Goal: Task Accomplishment & Management: Complete application form

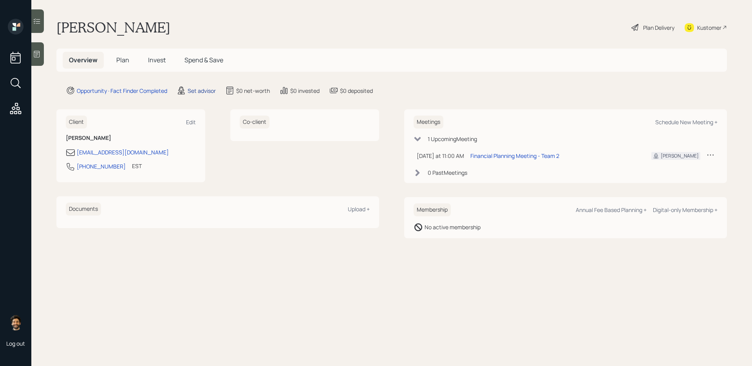
click at [194, 92] on div "Set advisor" at bounding box center [202, 91] width 28 height 8
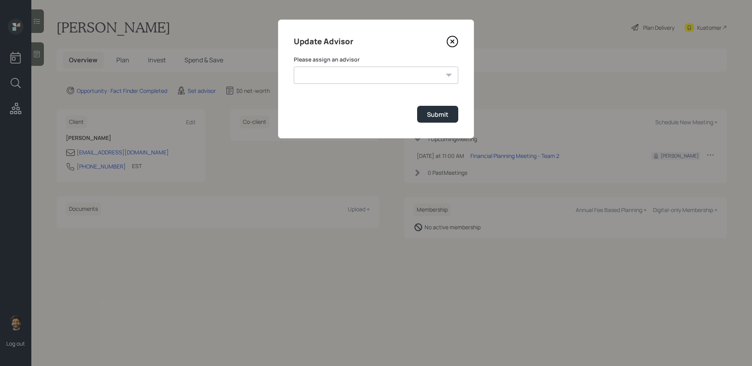
click at [336, 75] on select "Michael Russo Jonah Coleman Tyler End Treva Nostdahl Eric Schwartz Sami Boghos …" at bounding box center [376, 75] width 164 height 17
select select "f14b762f-c7c2-4b89-9227-8fa891345eea"
click at [294, 67] on select "Michael Russo Jonah Coleman Tyler End Treva Nostdahl Eric Schwartz Sami Boghos …" at bounding box center [376, 75] width 164 height 17
click at [443, 113] on div "Submit" at bounding box center [438, 114] width 22 height 9
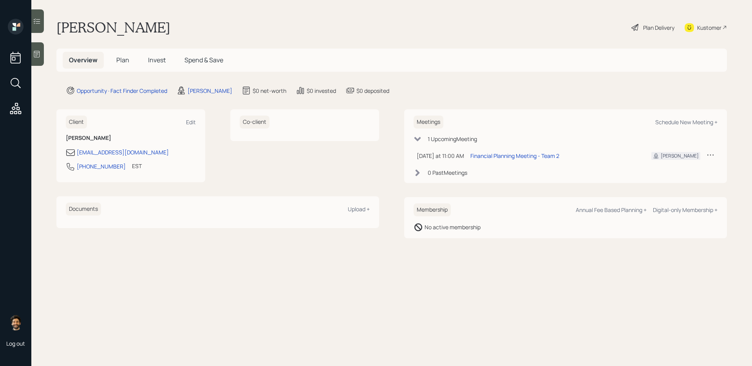
click at [125, 62] on span "Plan" at bounding box center [122, 60] width 13 height 9
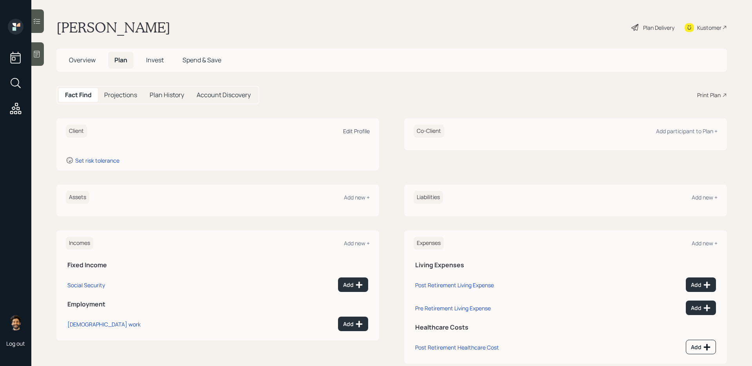
click at [356, 132] on div "Edit Profile" at bounding box center [356, 130] width 27 height 7
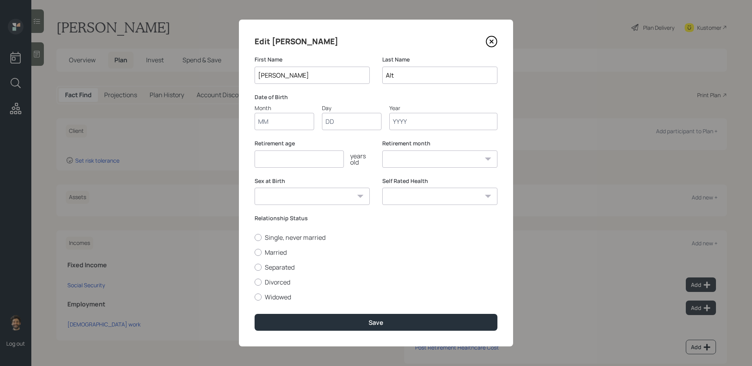
click at [288, 123] on input "Month" at bounding box center [284, 121] width 60 height 17
type input "01"
type input "1"
type input "01"
type input "1950"
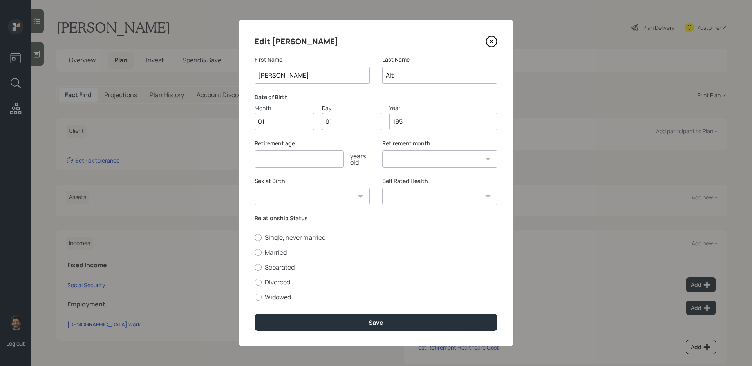
select select "1"
type input "1950"
click at [285, 159] on input "number" at bounding box center [298, 158] width 89 height 17
type input "60"
click at [259, 253] on div at bounding box center [257, 252] width 7 height 7
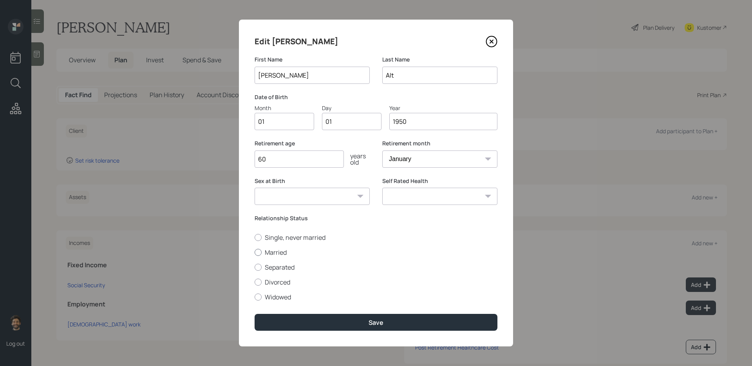
click at [254, 252] on input "Married" at bounding box center [254, 252] width 0 height 0
radio input "true"
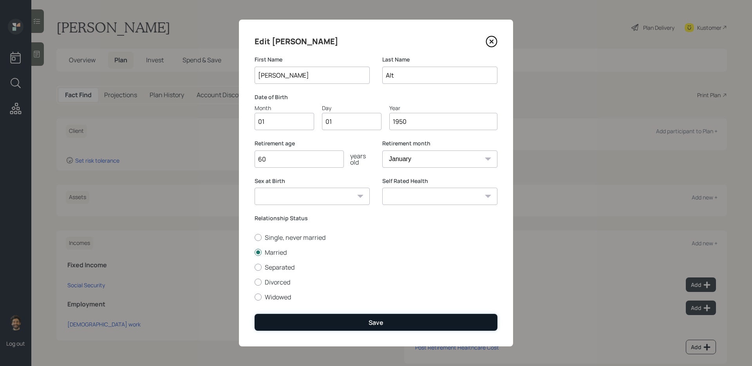
click at [273, 298] on button "Save" at bounding box center [375, 322] width 243 height 17
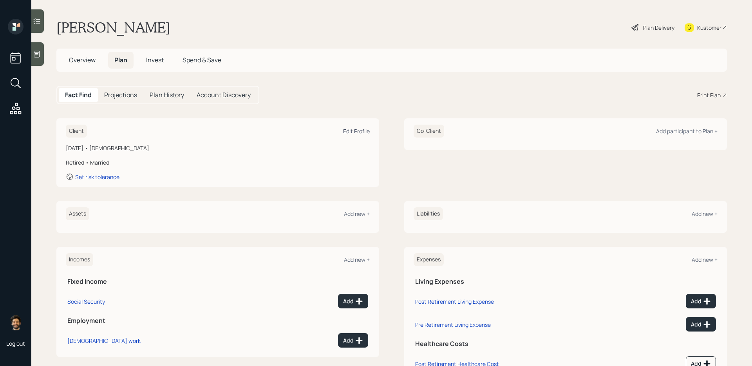
click at [356, 130] on div "Edit Profile" at bounding box center [356, 130] width 27 height 7
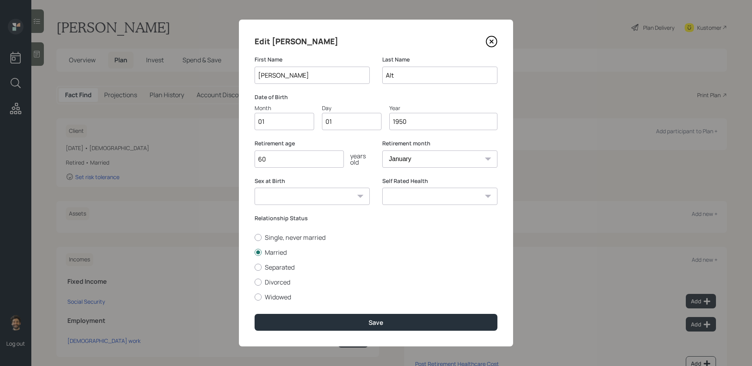
click at [413, 121] on input "1950" at bounding box center [443, 121] width 108 height 17
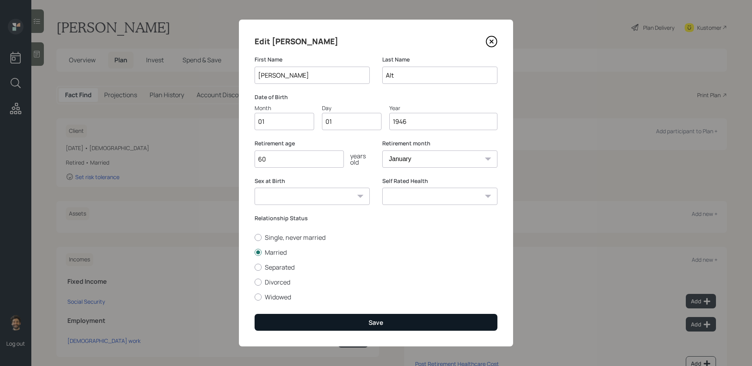
type input "1946"
click at [302, 298] on button "Save" at bounding box center [375, 322] width 243 height 17
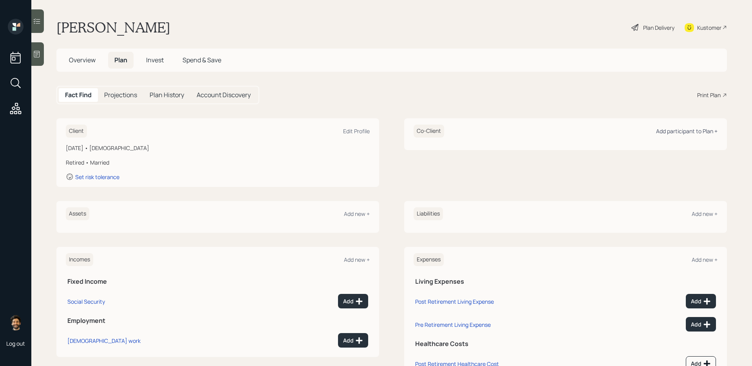
click at [575, 133] on div "Add participant to Plan +" at bounding box center [686, 130] width 61 height 7
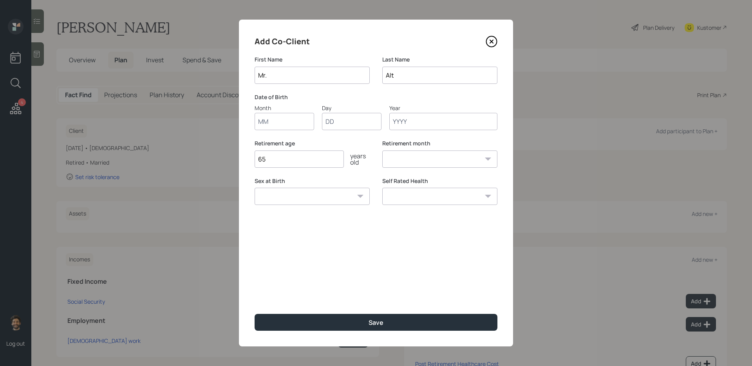
type input "Mr."
click at [283, 122] on input "Month" at bounding box center [284, 121] width 60 height 17
type input "01"
type input "1946"
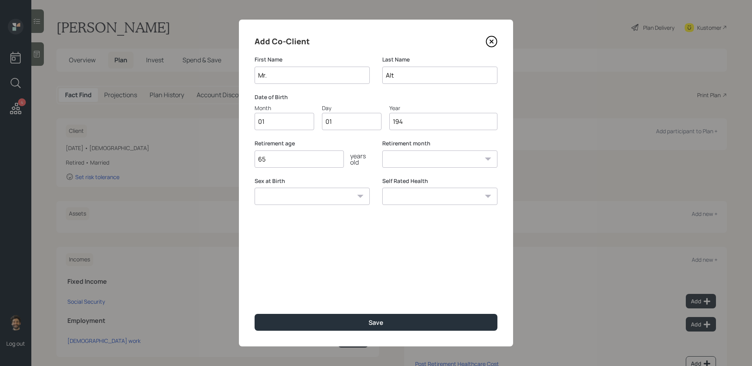
select select "1"
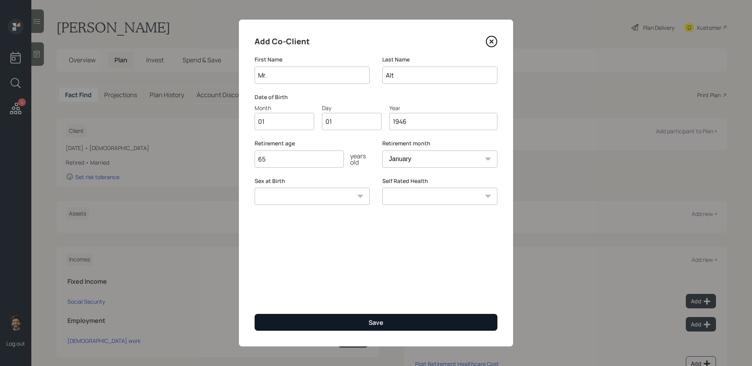
type input "1946"
click at [265, 298] on button "Save" at bounding box center [375, 322] width 243 height 17
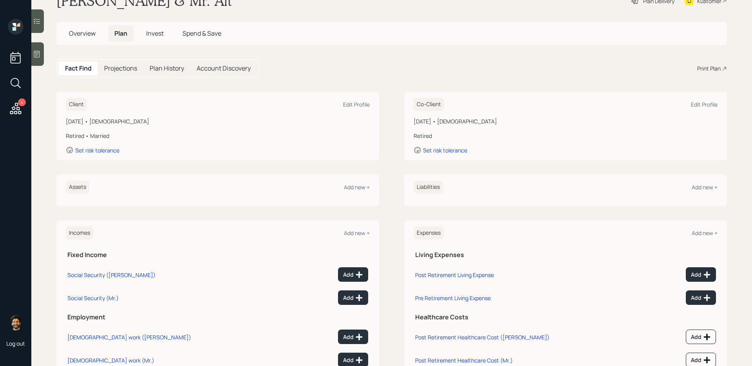
scroll to position [22, 0]
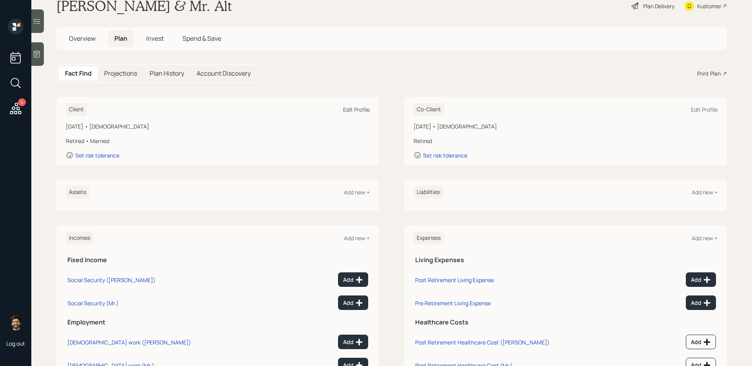
click at [363, 110] on div "Edit Profile" at bounding box center [356, 109] width 27 height 7
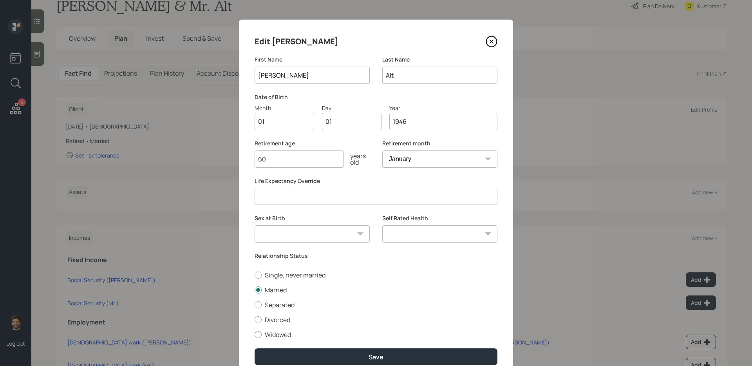
click at [415, 125] on input "1946" at bounding box center [443, 121] width 108 height 17
type input "1955"
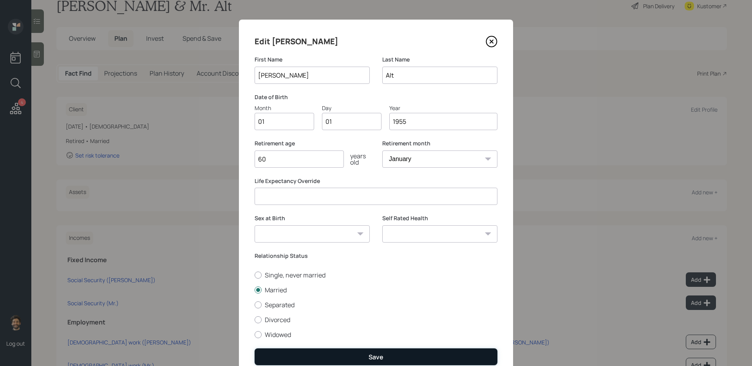
click at [315, 298] on button "Save" at bounding box center [375, 356] width 243 height 17
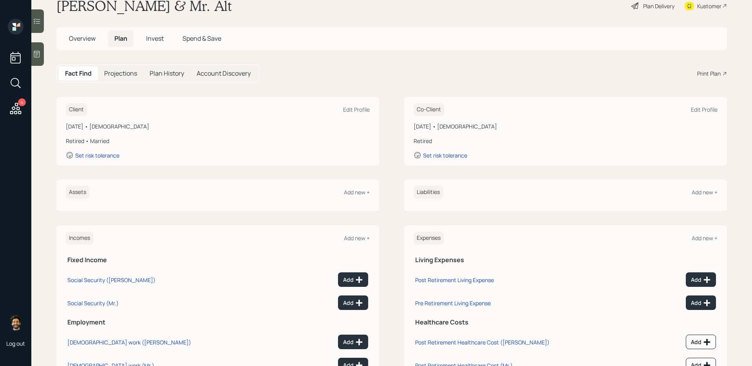
scroll to position [56, 0]
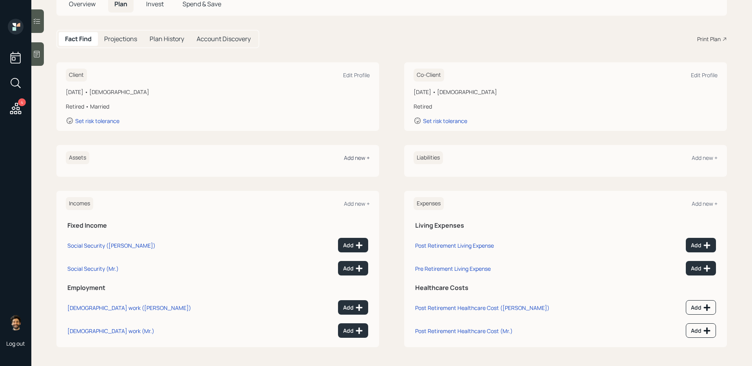
click at [355, 159] on div "Add new +" at bounding box center [357, 157] width 26 height 7
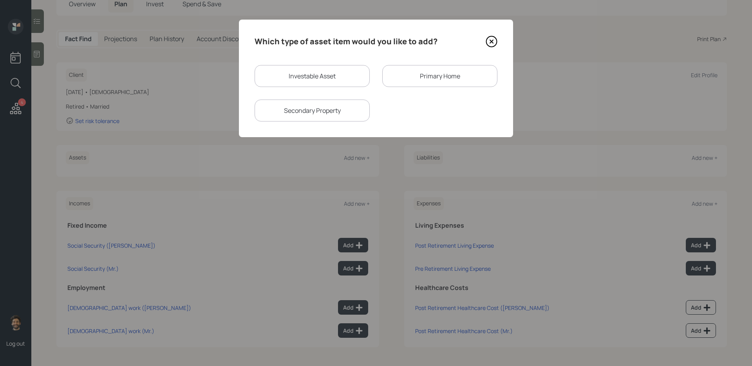
click at [304, 79] on div "Investable Asset" at bounding box center [311, 76] width 115 height 22
select select "taxable"
select select "balanced"
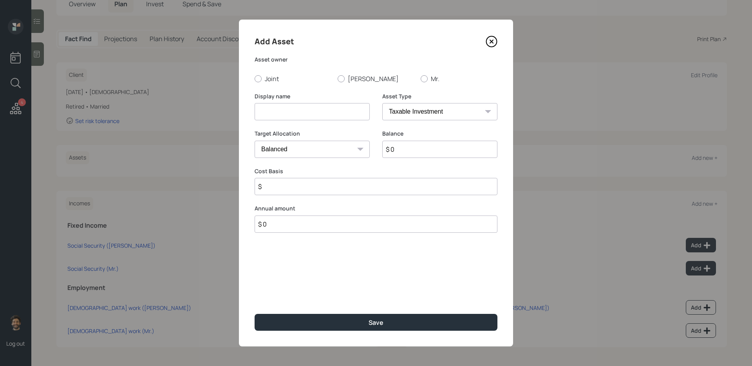
click at [305, 114] on input at bounding box center [311, 111] width 115 height 17
click at [274, 115] on input "Forme 401k" at bounding box center [311, 111] width 115 height 17
type input "Former 401k"
click at [403, 153] on input "$ 0" at bounding box center [439, 149] width 115 height 17
type input "$ 390,000"
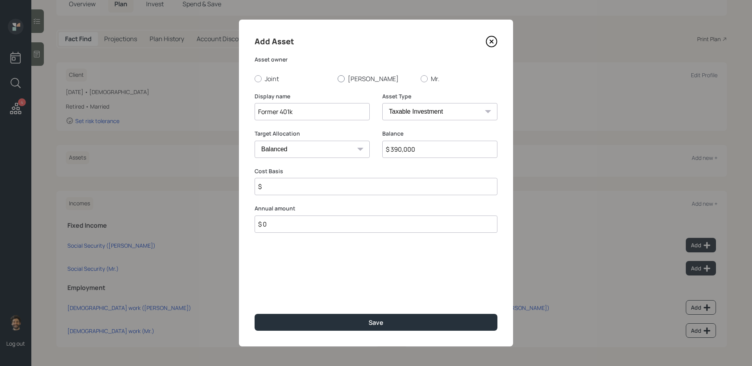
click at [352, 79] on label "Yelena" at bounding box center [376, 78] width 77 height 9
click at [338, 79] on input "Yelena" at bounding box center [337, 78] width 0 height 0
radio input "true"
click at [392, 109] on select "SEP IRA IRA Roth IRA 401(k) Roth 401(k) 403(b) Roth 403(b) 457(b) Roth 457(b) H…" at bounding box center [439, 111] width 115 height 17
select select "company_sponsored"
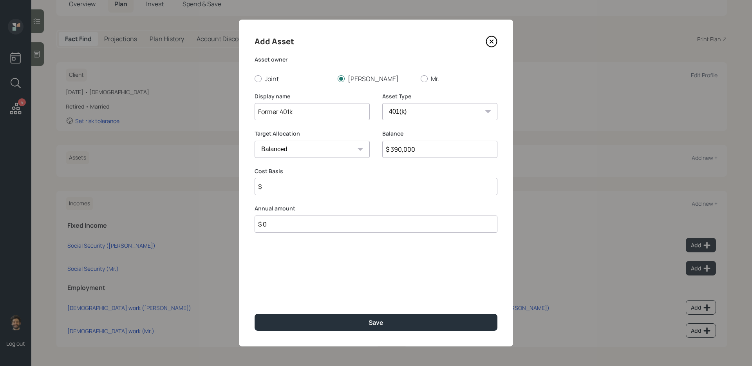
click at [382, 103] on select "SEP IRA IRA Roth IRA 401(k) Roth 401(k) 403(b) Roth 403(b) 457(b) Roth 457(b) H…" at bounding box center [439, 111] width 115 height 17
click at [307, 189] on input "number" at bounding box center [305, 186] width 103 height 17
type input "0"
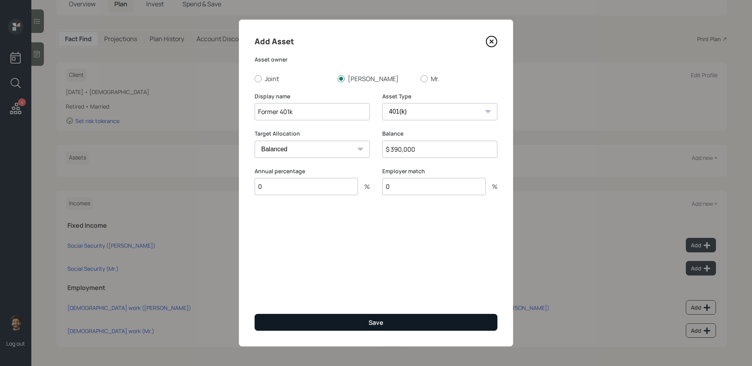
type input "0"
click at [290, 298] on button "Save" at bounding box center [375, 322] width 243 height 17
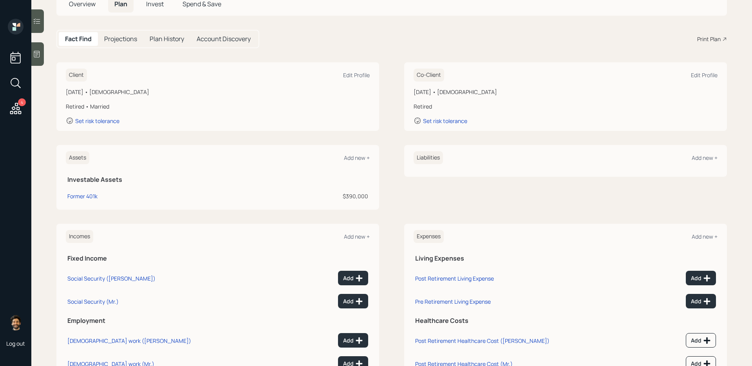
click at [350, 163] on div "Assets Add new +" at bounding box center [218, 157] width 304 height 13
click at [348, 160] on div "Add new +" at bounding box center [357, 157] width 26 height 7
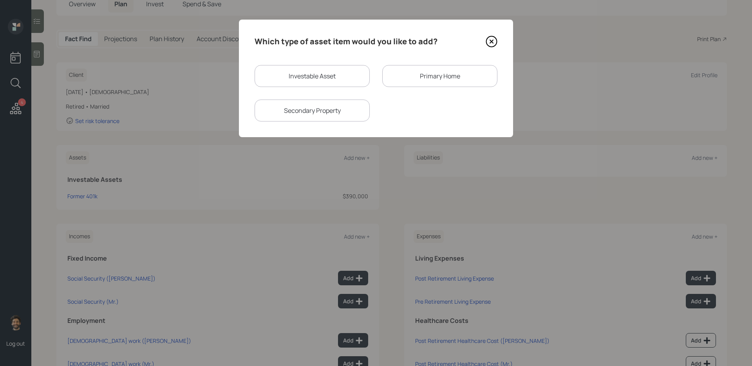
click at [336, 83] on div "Investable Asset" at bounding box center [311, 76] width 115 height 22
select select "taxable"
select select "balanced"
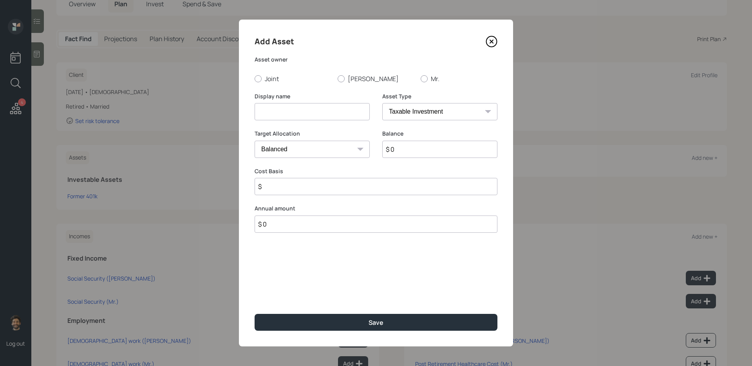
click at [310, 117] on input at bounding box center [311, 111] width 115 height 17
type input "Former 401k"
click at [425, 148] on input "$ 0" at bounding box center [439, 149] width 115 height 17
type input "$ 390,000"
click at [423, 81] on div at bounding box center [424, 78] width 7 height 7
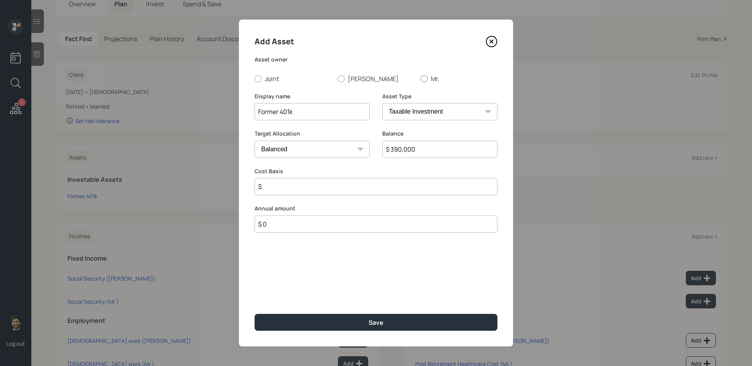
click at [421, 79] on input "Mr." at bounding box center [420, 78] width 0 height 0
radio input "true"
click at [402, 103] on select "SEP IRA IRA Roth IRA 401(k) Roth 401(k) 403(b) Roth 403(b) 457(b) Roth 457(b) H…" at bounding box center [439, 111] width 115 height 17
select select "company_sponsored"
click at [382, 103] on select "SEP IRA IRA Roth IRA 401(k) Roth 401(k) 403(b) Roth 403(b) 457(b) Roth 457(b) H…" at bounding box center [439, 111] width 115 height 17
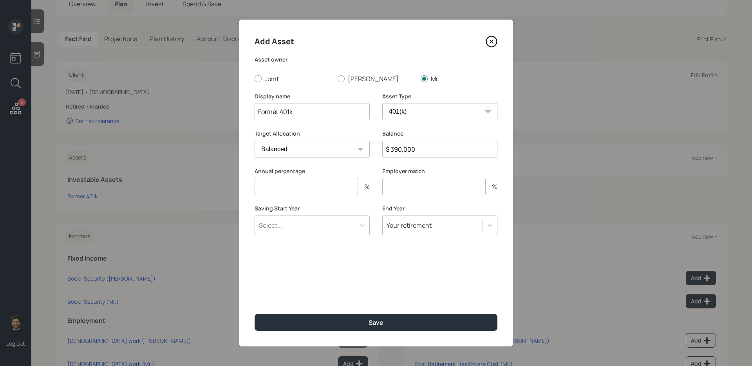
click at [310, 187] on input "number" at bounding box center [305, 186] width 103 height 17
type input "0"
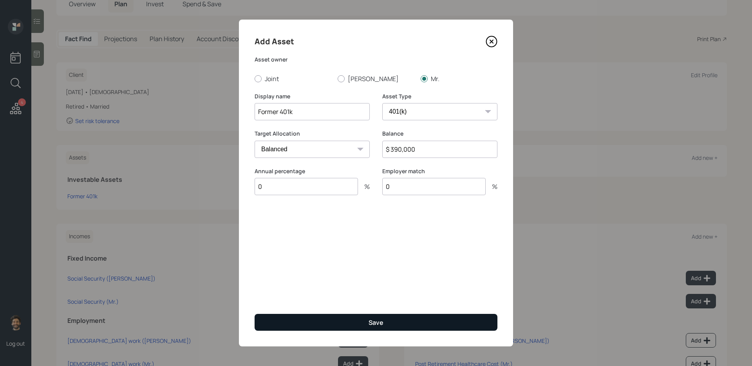
type input "0"
click at [306, 298] on button "Save" at bounding box center [375, 322] width 243 height 17
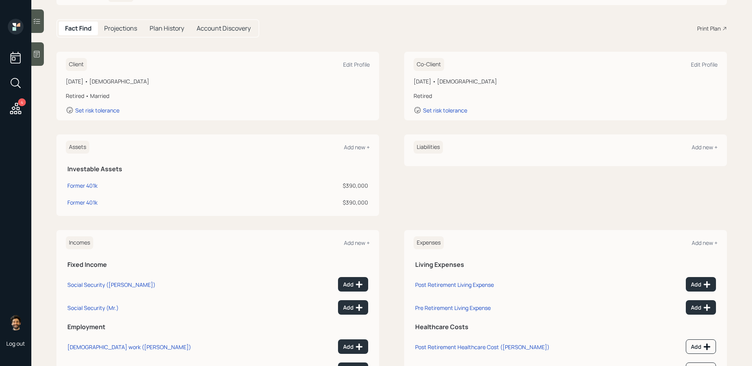
scroll to position [67, 0]
click at [351, 150] on div "Assets Add new +" at bounding box center [218, 146] width 304 height 13
click at [351, 147] on div "Add new +" at bounding box center [357, 146] width 26 height 7
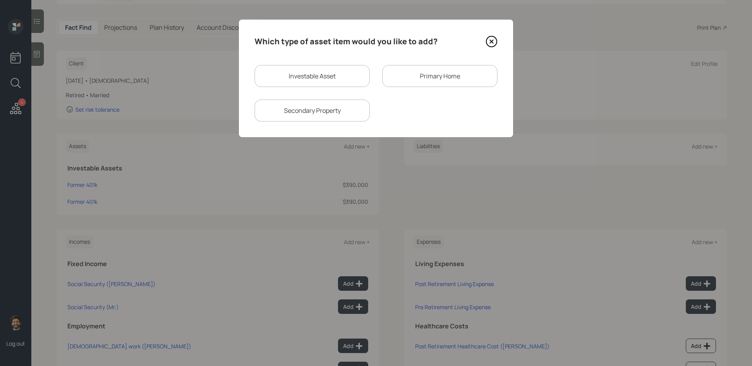
click at [285, 80] on div "Investable Asset" at bounding box center [311, 76] width 115 height 22
select select "taxable"
select select "balanced"
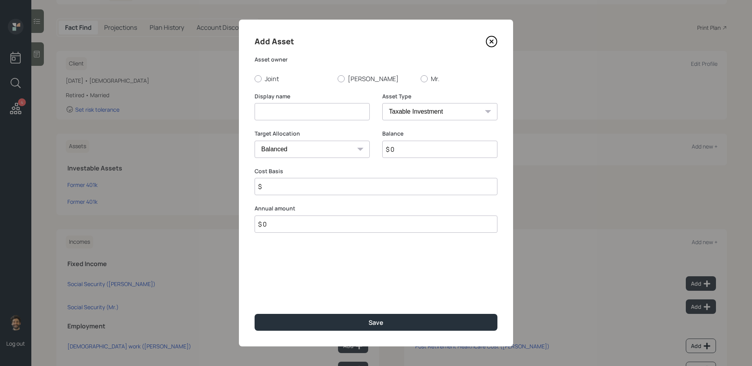
click at [269, 105] on input at bounding box center [311, 111] width 115 height 17
click at [325, 108] on input "Checking / Savings / Cd's" at bounding box center [311, 111] width 115 height 17
type input "Checking / Savings / CD's"
click at [269, 78] on label "Joint" at bounding box center [292, 78] width 77 height 9
click at [254, 78] on input "Joint" at bounding box center [254, 78] width 0 height 0
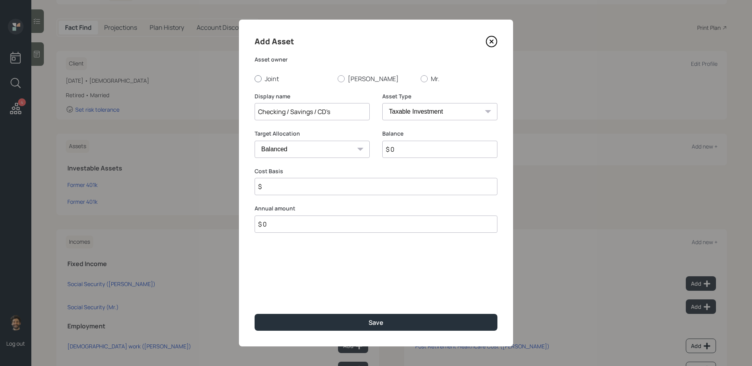
radio input "true"
click at [415, 146] on input "$ 0" at bounding box center [439, 149] width 115 height 17
type input "$ 1"
click at [416, 105] on select "SEP IRA IRA Roth IRA 401(k) Roth 401(k) 403(b) Roth 403(b) 457(b) Roth 457(b) H…" at bounding box center [439, 111] width 115 height 17
select select "emergency_fund"
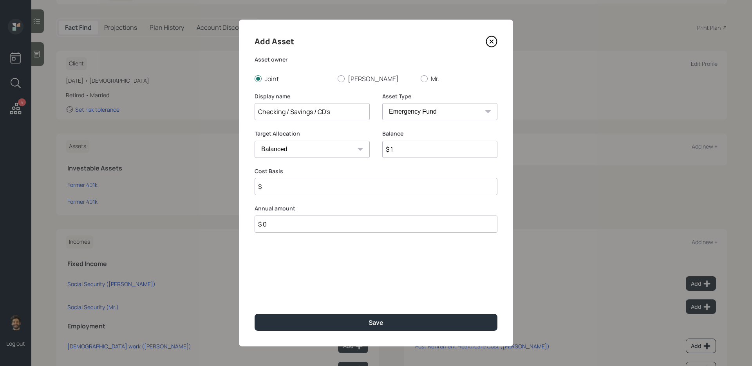
click at [382, 103] on select "SEP IRA IRA Roth IRA 401(k) Roth 401(k) 403(b) Roth 403(b) 457(b) Roth 457(b) H…" at bounding box center [439, 111] width 115 height 17
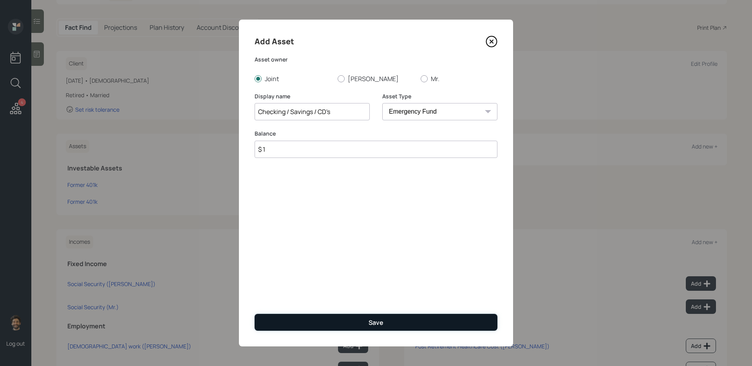
click at [292, 298] on button "Save" at bounding box center [375, 322] width 243 height 17
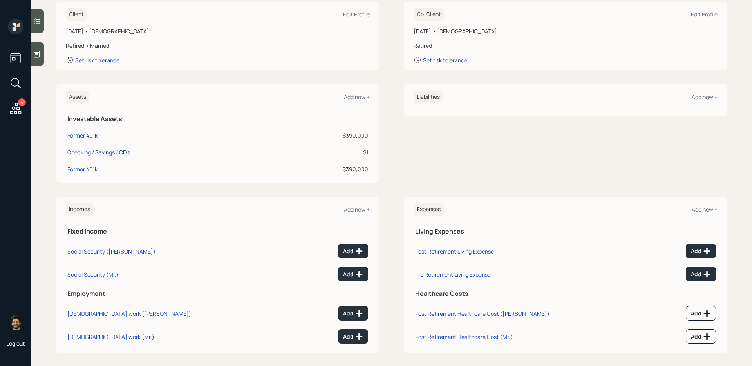
scroll to position [123, 0]
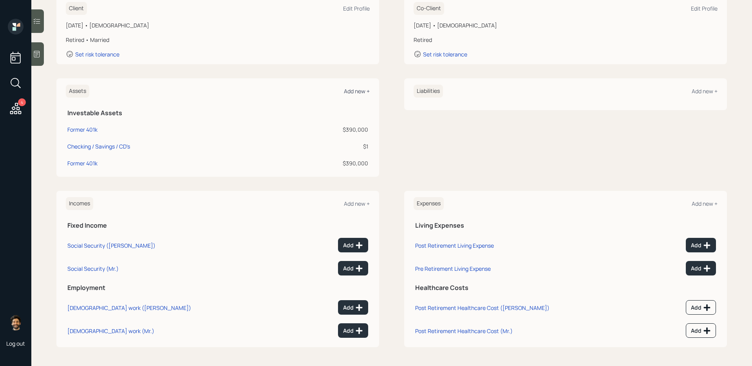
click at [352, 88] on div "Add new +" at bounding box center [357, 90] width 26 height 7
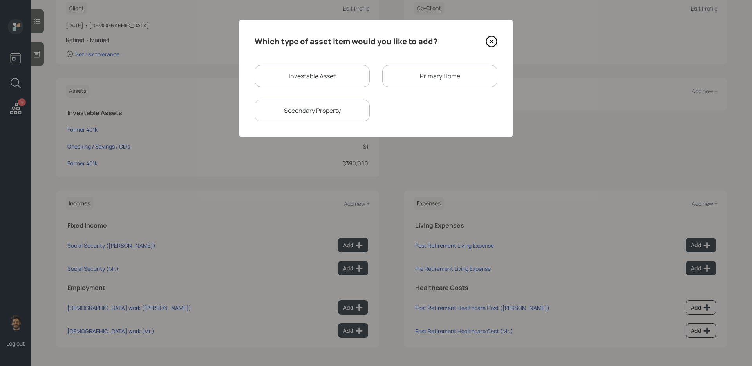
click at [420, 73] on div "Primary Home" at bounding box center [439, 76] width 115 height 22
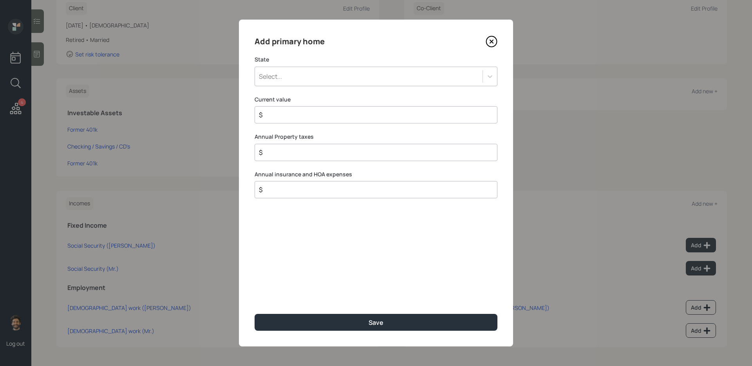
click at [343, 78] on div "Select..." at bounding box center [368, 76] width 227 height 13
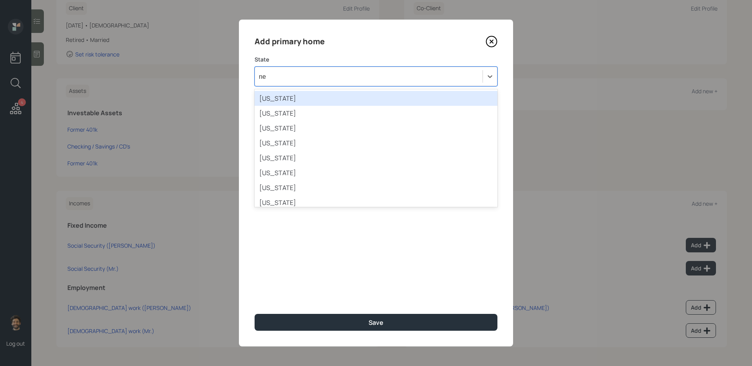
type input "new"
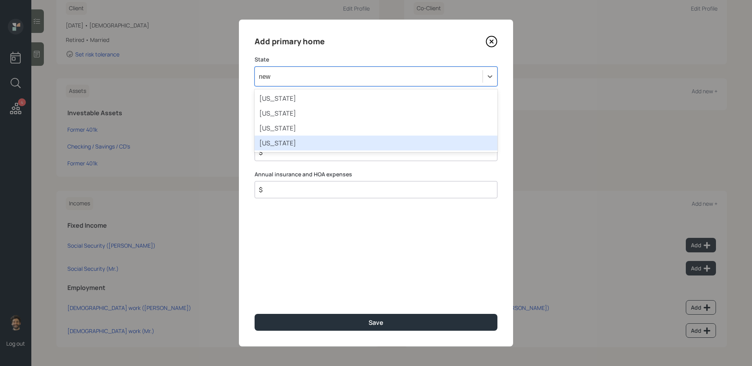
click at [296, 143] on div "New York" at bounding box center [375, 142] width 243 height 15
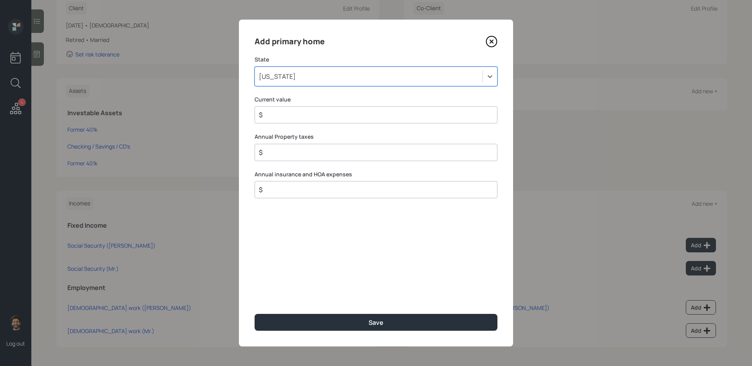
click at [276, 116] on input "$" at bounding box center [372, 114] width 229 height 9
type input "$ 1"
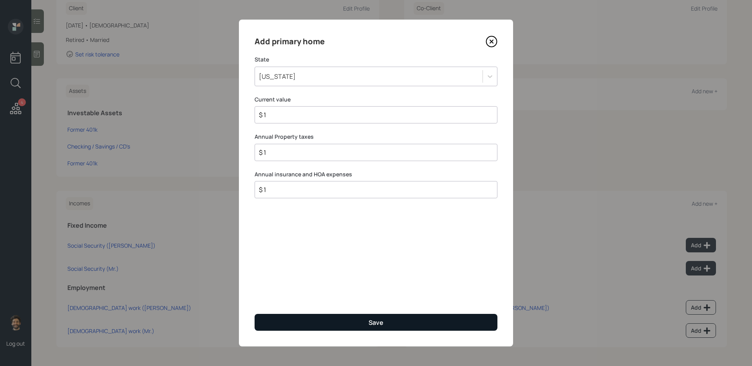
type input "$ 1"
click at [276, 298] on button "Save" at bounding box center [375, 322] width 243 height 17
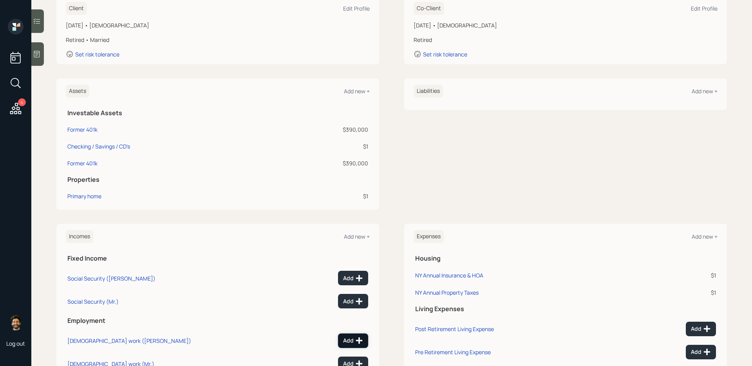
click at [349, 298] on div "Add" at bounding box center [353, 340] width 20 height 8
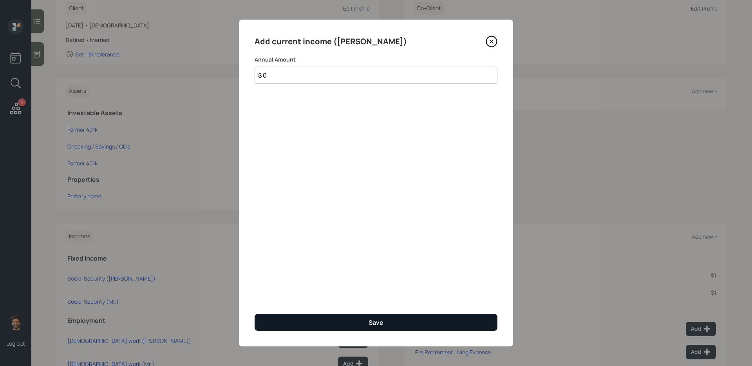
type input "$ 0"
click at [332, 298] on button "Save" at bounding box center [375, 322] width 243 height 17
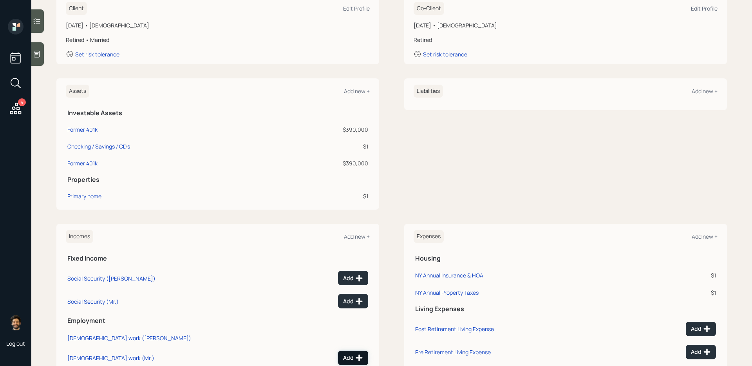
click at [355, 298] on icon at bounding box center [359, 358] width 8 height 8
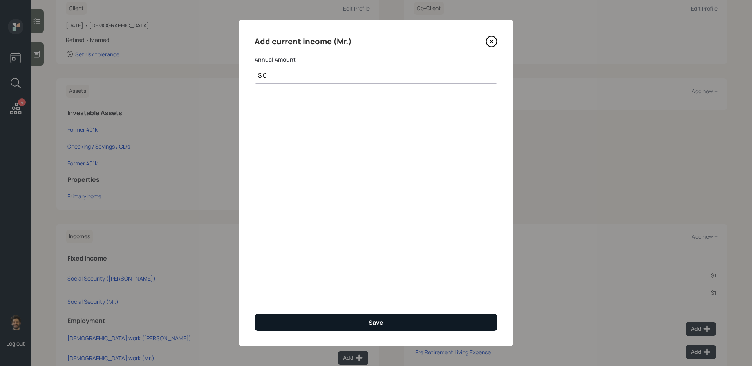
type input "$ 0"
click at [323, 298] on button "Save" at bounding box center [375, 322] width 243 height 17
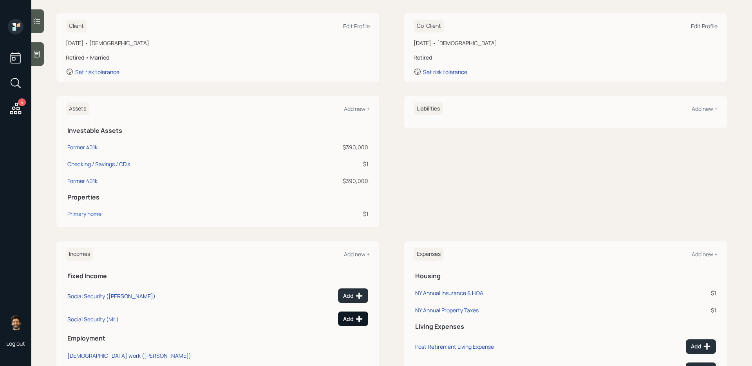
scroll to position [118, 0]
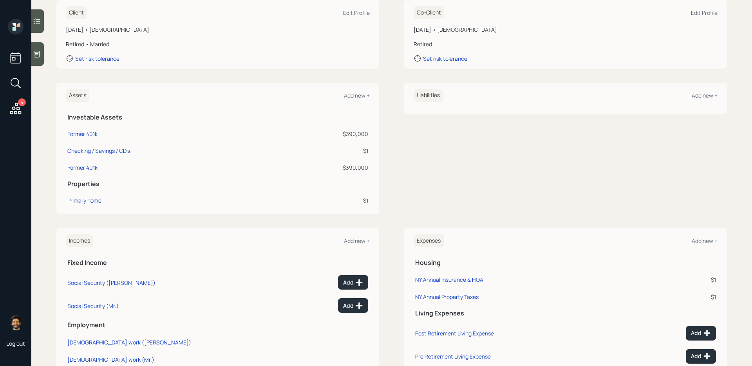
click at [356, 298] on td "Add" at bounding box center [338, 303] width 63 height 23
click at [350, 298] on div "Add" at bounding box center [353, 305] width 20 height 8
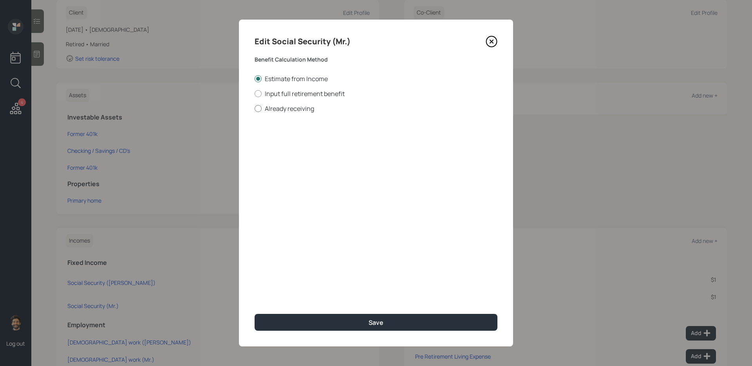
click at [278, 111] on label "Already receiving" at bounding box center [375, 108] width 243 height 9
click at [254, 108] on input "Already receiving" at bounding box center [254, 108] width 0 height 0
radio input "true"
click at [274, 186] on input "number" at bounding box center [298, 188] width 89 height 17
type input "65"
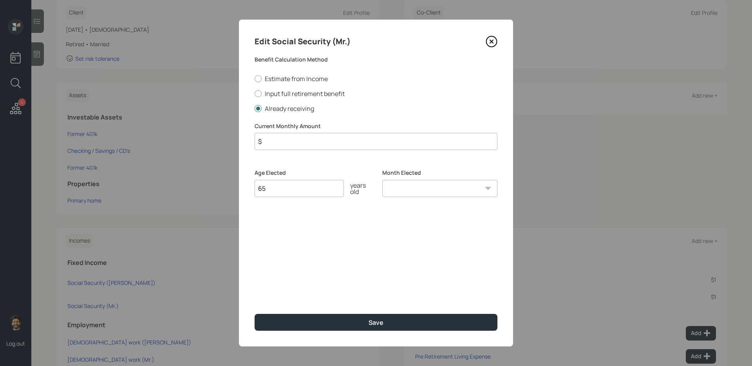
click at [296, 142] on input "$" at bounding box center [375, 141] width 243 height 17
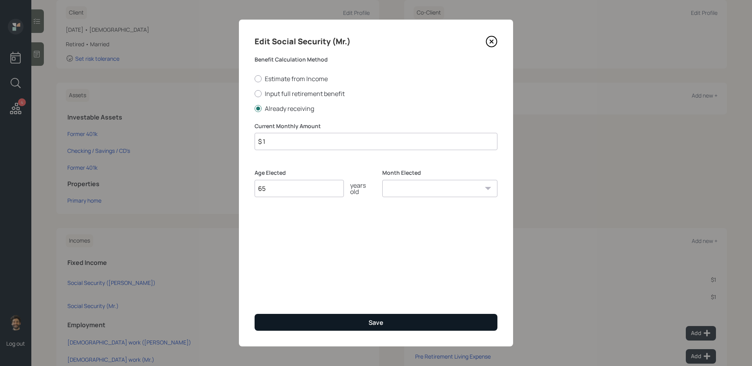
type input "$ 1"
click at [280, 298] on button "Save" at bounding box center [375, 322] width 243 height 17
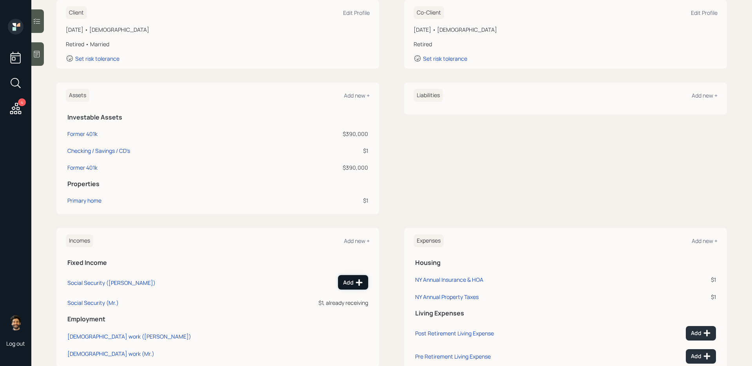
click at [356, 278] on icon at bounding box center [359, 282] width 8 height 8
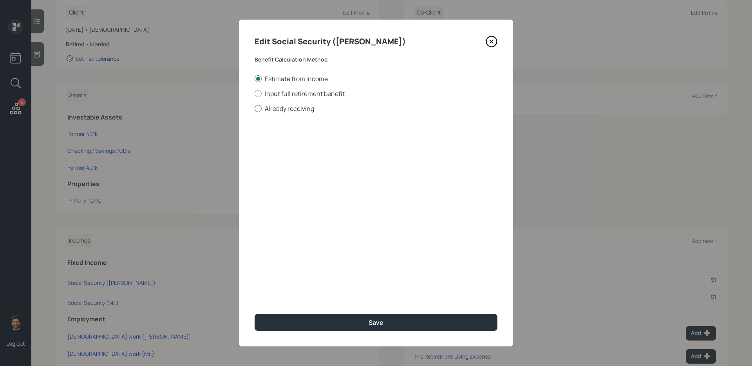
click at [283, 112] on label "Already receiving" at bounding box center [375, 108] width 243 height 9
click at [254, 108] on input "Already receiving" at bounding box center [254, 108] width 0 height 0
radio input "true"
click at [283, 187] on input "number" at bounding box center [298, 188] width 89 height 17
type input "65"
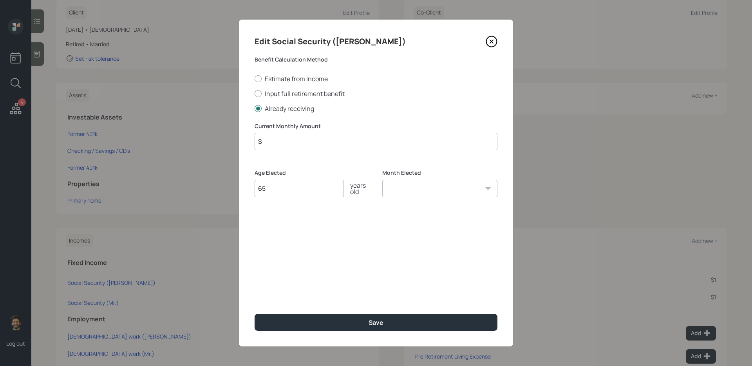
click at [303, 146] on input "$" at bounding box center [375, 141] width 243 height 17
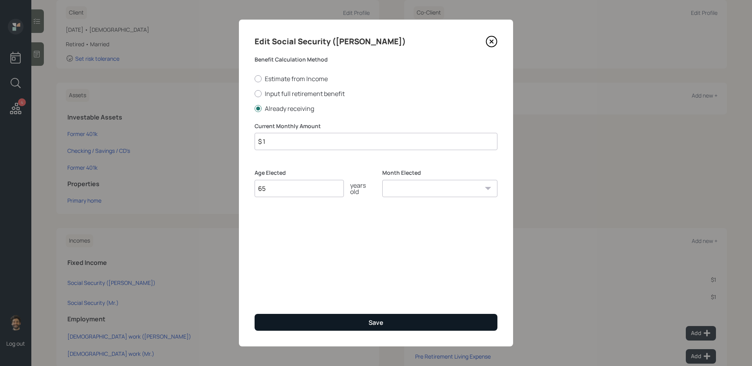
type input "$ 1"
click at [288, 298] on button "Save" at bounding box center [375, 322] width 243 height 17
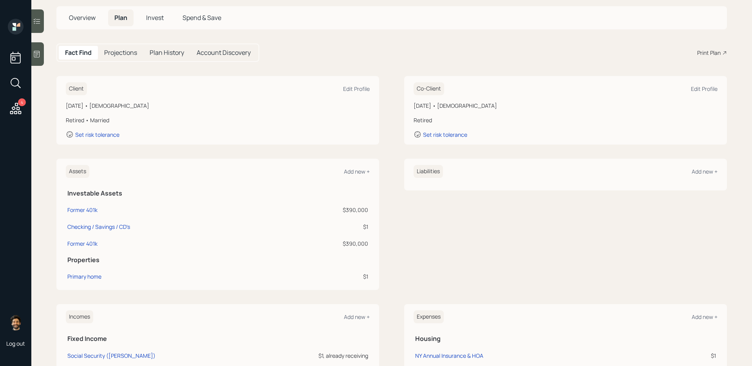
scroll to position [40, 0]
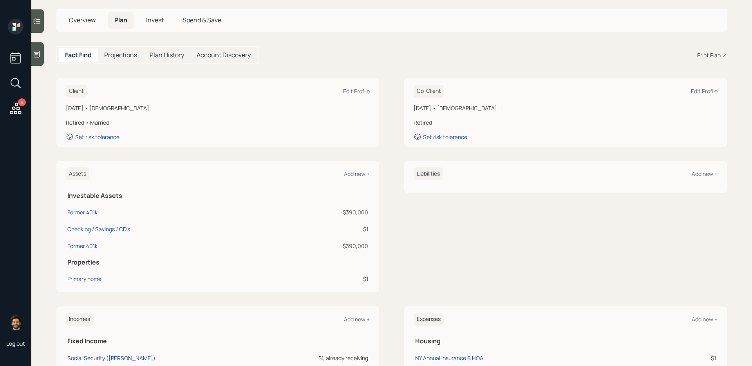
click at [23, 108] on div "4" at bounding box center [15, 68] width 19 height 99
click at [15, 108] on icon at bounding box center [15, 108] width 11 height 11
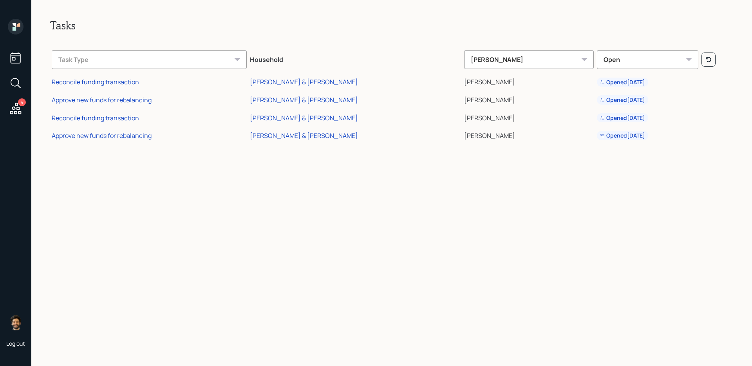
click at [17, 30] on icon at bounding box center [16, 27] width 16 height 16
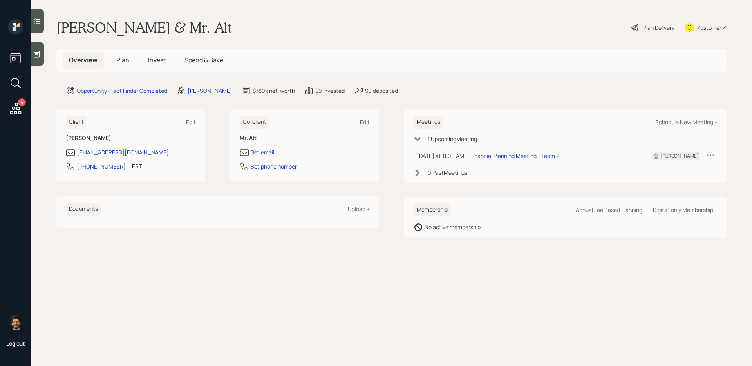
click at [152, 60] on span "Invest" at bounding box center [157, 60] width 18 height 9
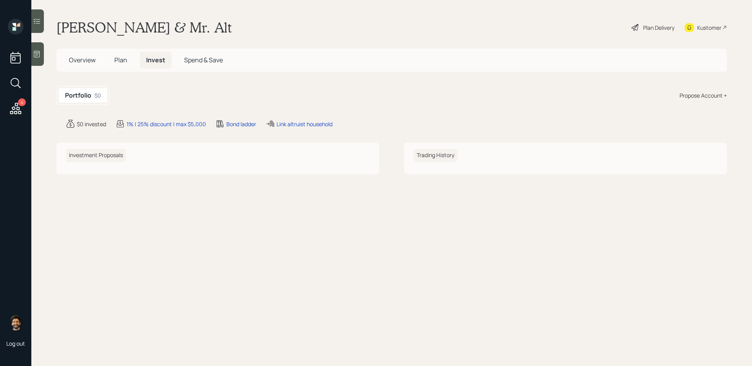
click at [128, 62] on h5 "Plan" at bounding box center [120, 60] width 25 height 17
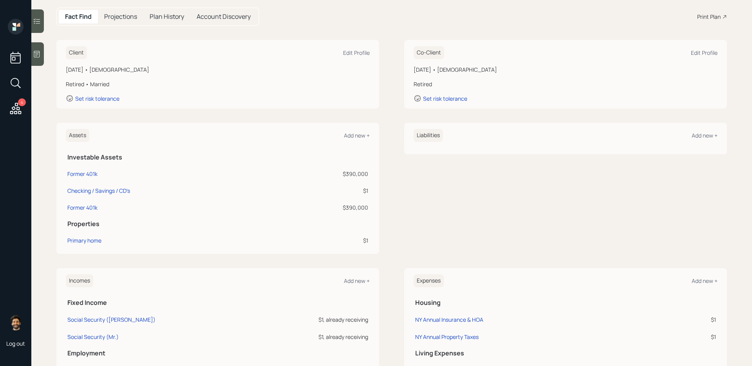
scroll to position [63, 0]
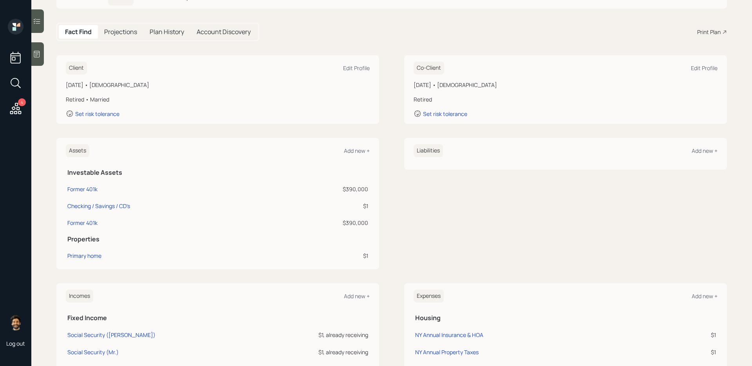
click at [13, 110] on icon at bounding box center [16, 108] width 14 height 14
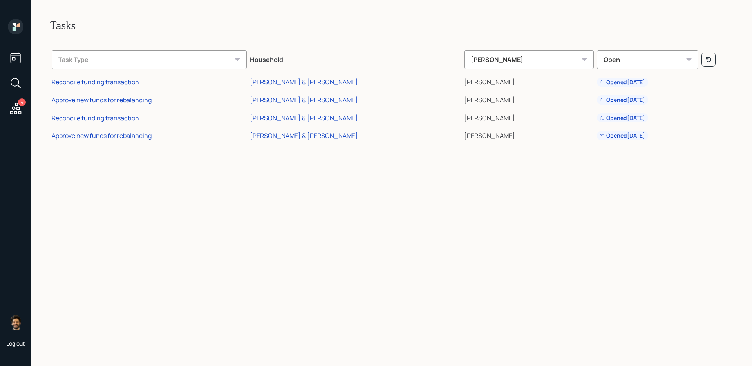
click at [117, 87] on td "Reconcile funding transaction" at bounding box center [149, 81] width 198 height 18
click at [112, 81] on div "Reconcile funding transaction" at bounding box center [95, 82] width 87 height 9
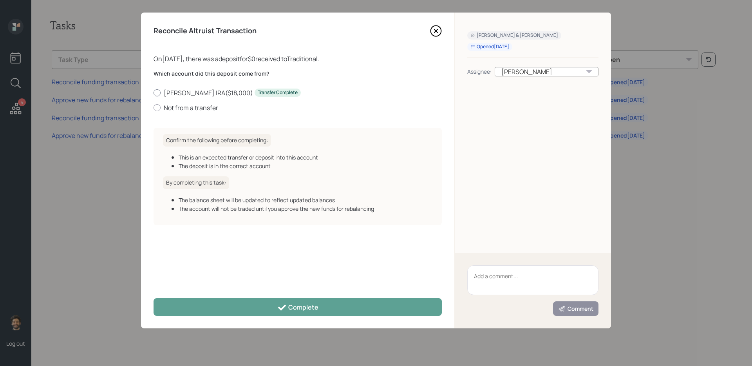
click at [183, 91] on label "Jim Rollover IRA ( $18,000 ) Transfer Complete" at bounding box center [297, 92] width 288 height 9
click at [153, 92] on input "Jim Rollover IRA ( $18,000 ) Transfer Complete" at bounding box center [153, 92] width 0 height 0
radio input "true"
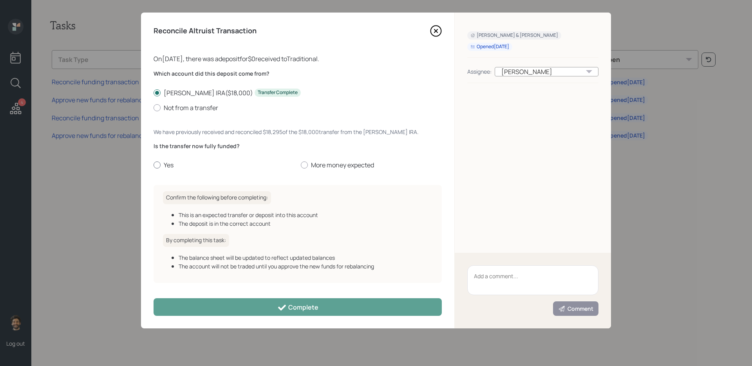
click at [168, 165] on label "Yes" at bounding box center [223, 165] width 141 height 9
click at [153, 165] on input "Yes" at bounding box center [153, 165] width 0 height 0
radio input "true"
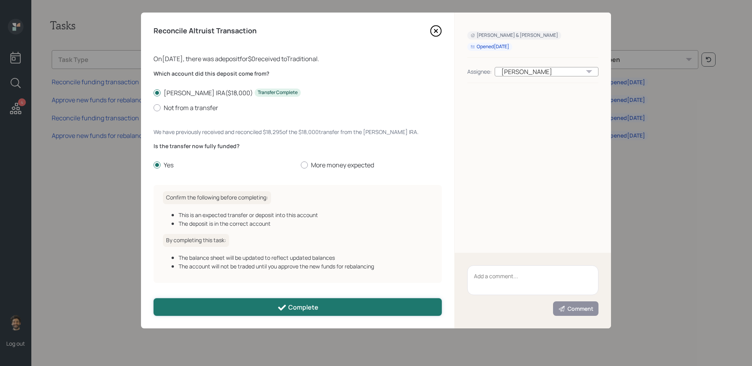
click at [186, 298] on button "Complete" at bounding box center [297, 307] width 288 height 18
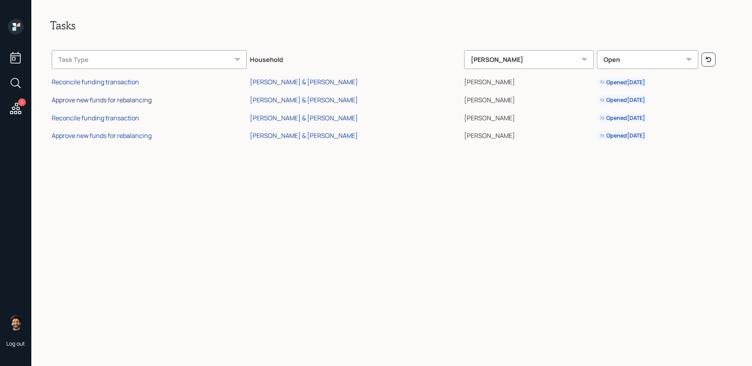
click at [107, 100] on div "Approve new funds for rebalancing" at bounding box center [102, 100] width 100 height 9
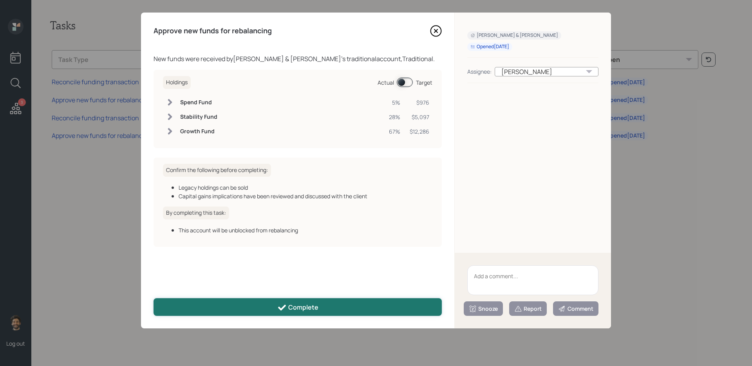
click at [192, 298] on button "Complete" at bounding box center [297, 307] width 288 height 18
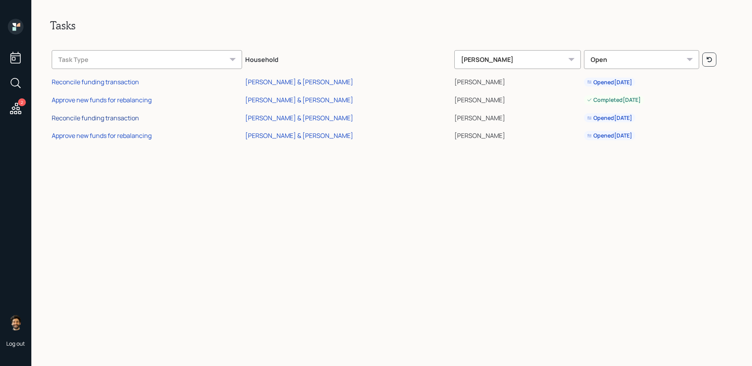
click at [119, 117] on div "Reconcile funding transaction" at bounding box center [95, 118] width 87 height 9
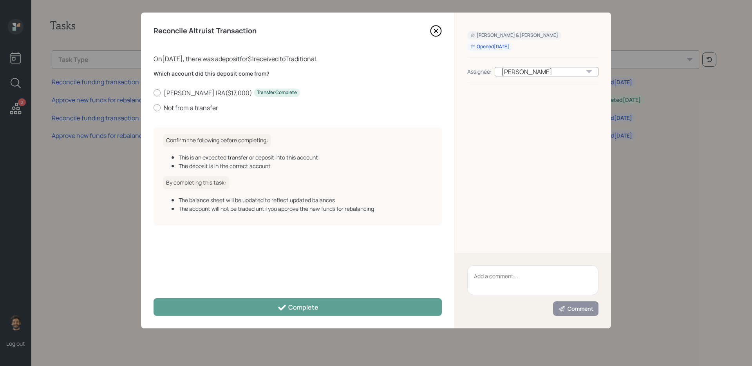
click at [173, 88] on div "Which account did this deposit come from? Kris Rollover IRA ( $17,000 ) Transfe…" at bounding box center [297, 91] width 288 height 42
click at [173, 89] on label "Kris Rollover IRA ( $17,000 ) Transfer Complete" at bounding box center [297, 92] width 288 height 9
click at [153, 92] on input "Kris Rollover IRA ( $17,000 ) Transfer Complete" at bounding box center [153, 92] width 0 height 0
radio input "true"
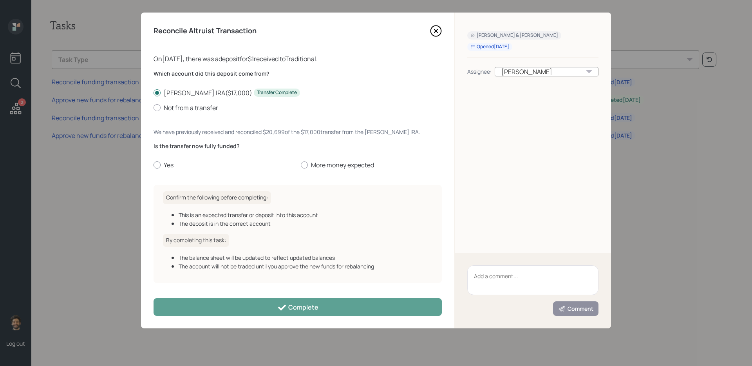
click at [170, 162] on label "Yes" at bounding box center [223, 165] width 141 height 9
click at [153, 165] on input "Yes" at bounding box center [153, 165] width 0 height 0
radio input "true"
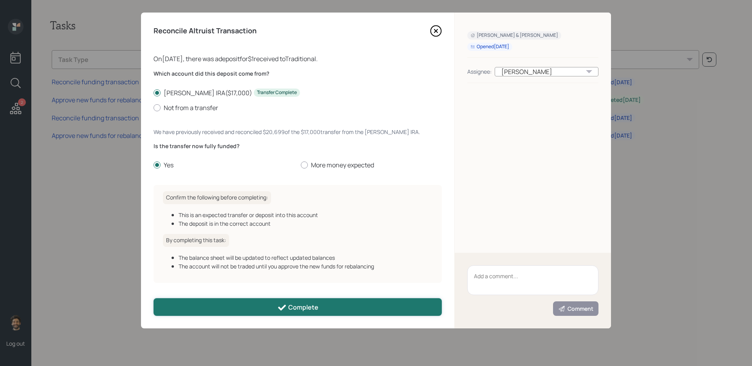
click at [223, 298] on button "Complete" at bounding box center [297, 307] width 288 height 18
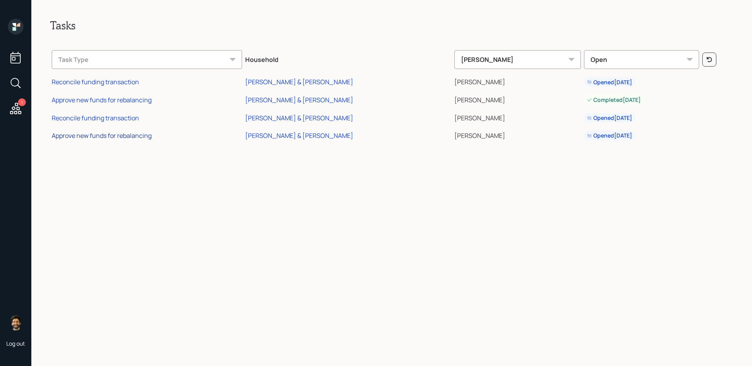
click at [124, 135] on div "Approve new funds for rebalancing" at bounding box center [102, 135] width 100 height 9
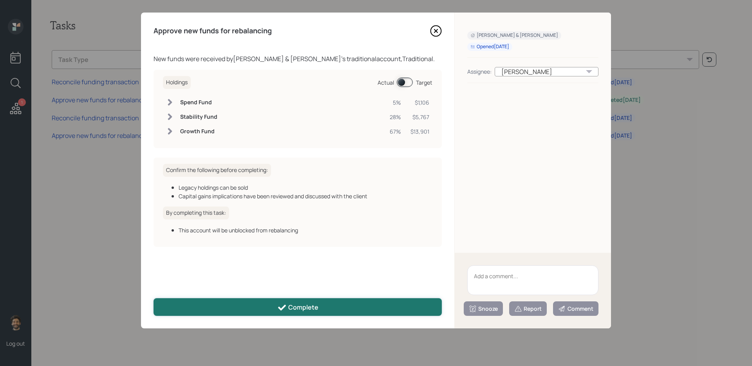
click at [217, 298] on button "Complete" at bounding box center [297, 307] width 288 height 18
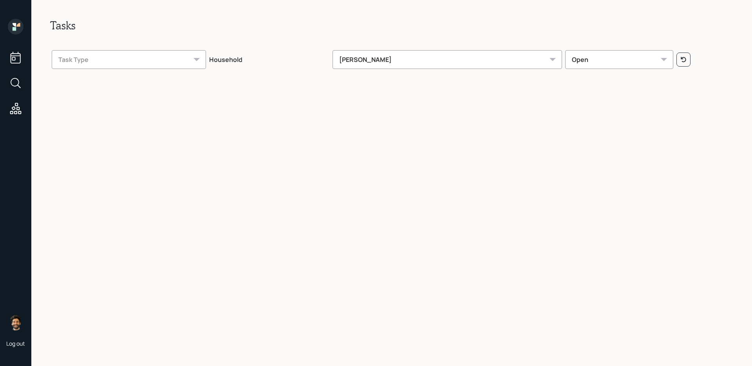
click at [21, 28] on icon at bounding box center [16, 27] width 16 height 16
